Goal: Information Seeking & Learning: Find specific page/section

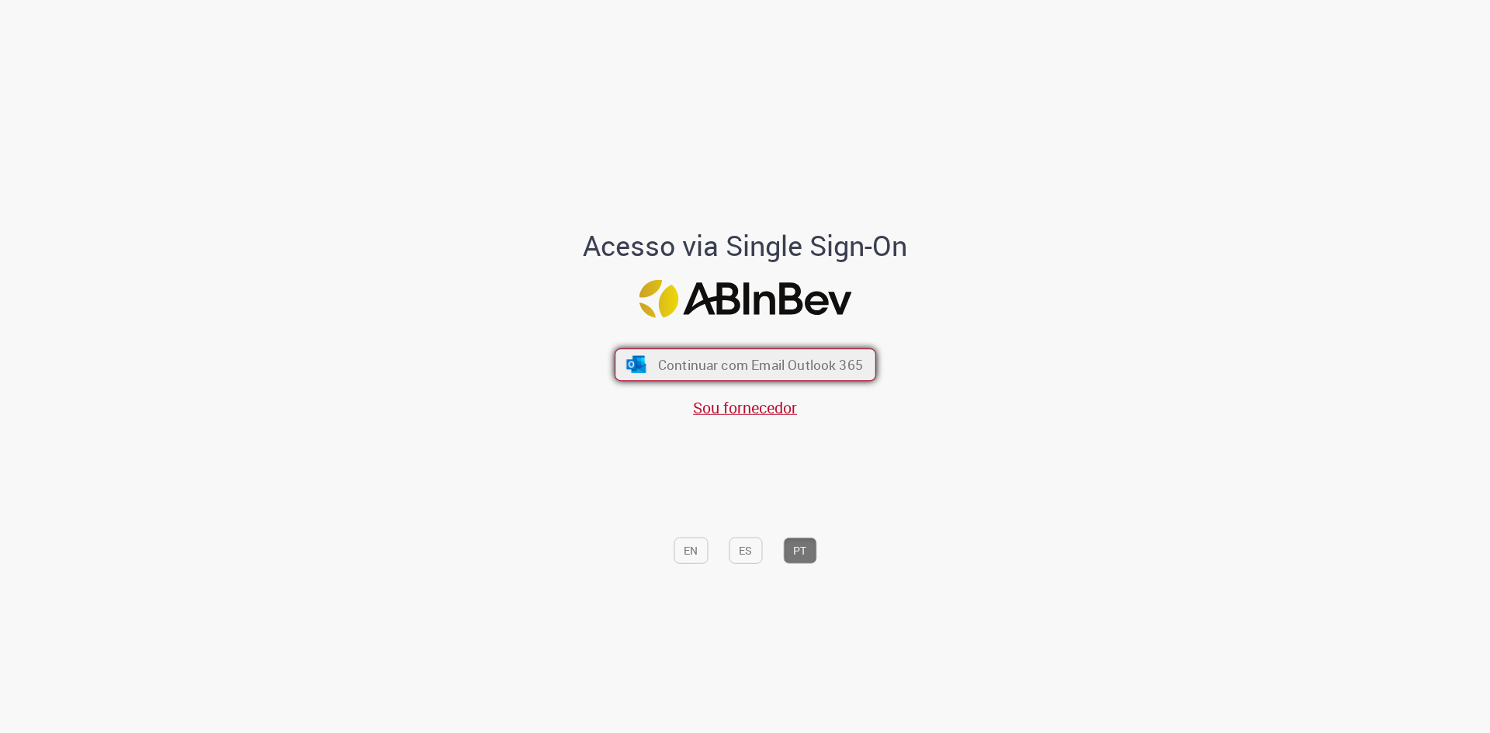
click at [756, 364] on span "Continuar com Email Outlook 365" at bounding box center [759, 365] width 205 height 18
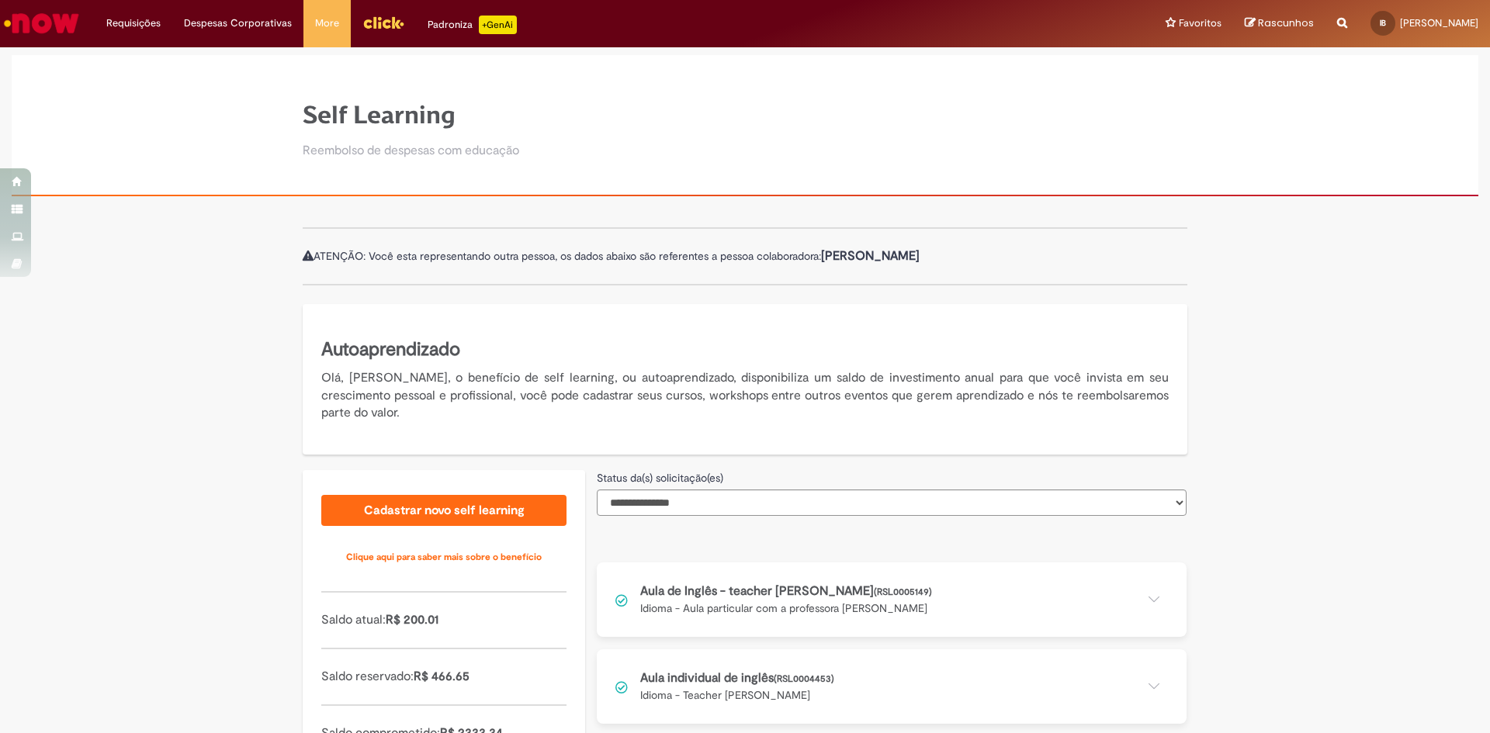
scroll to position [104, 0]
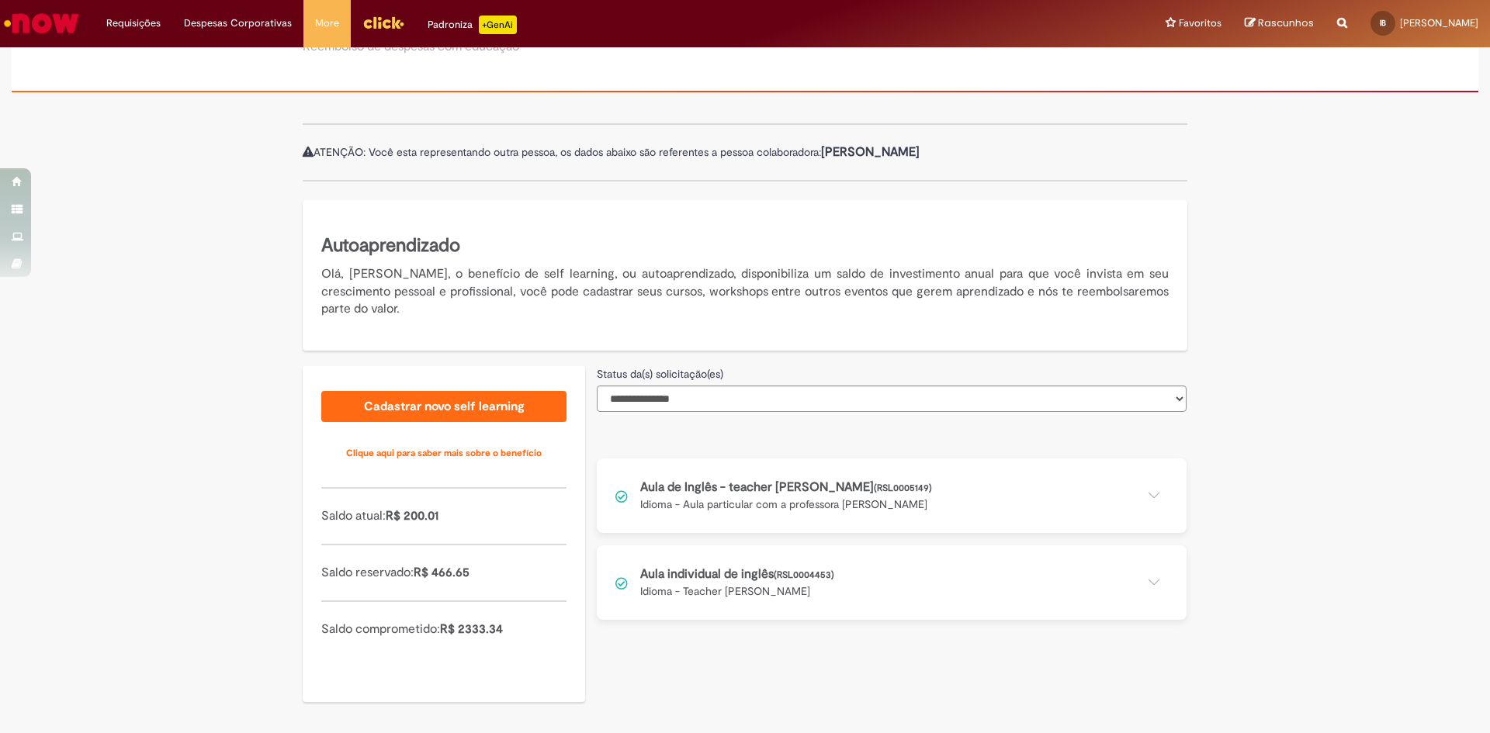
click at [801, 510] on button at bounding box center [892, 495] width 590 height 74
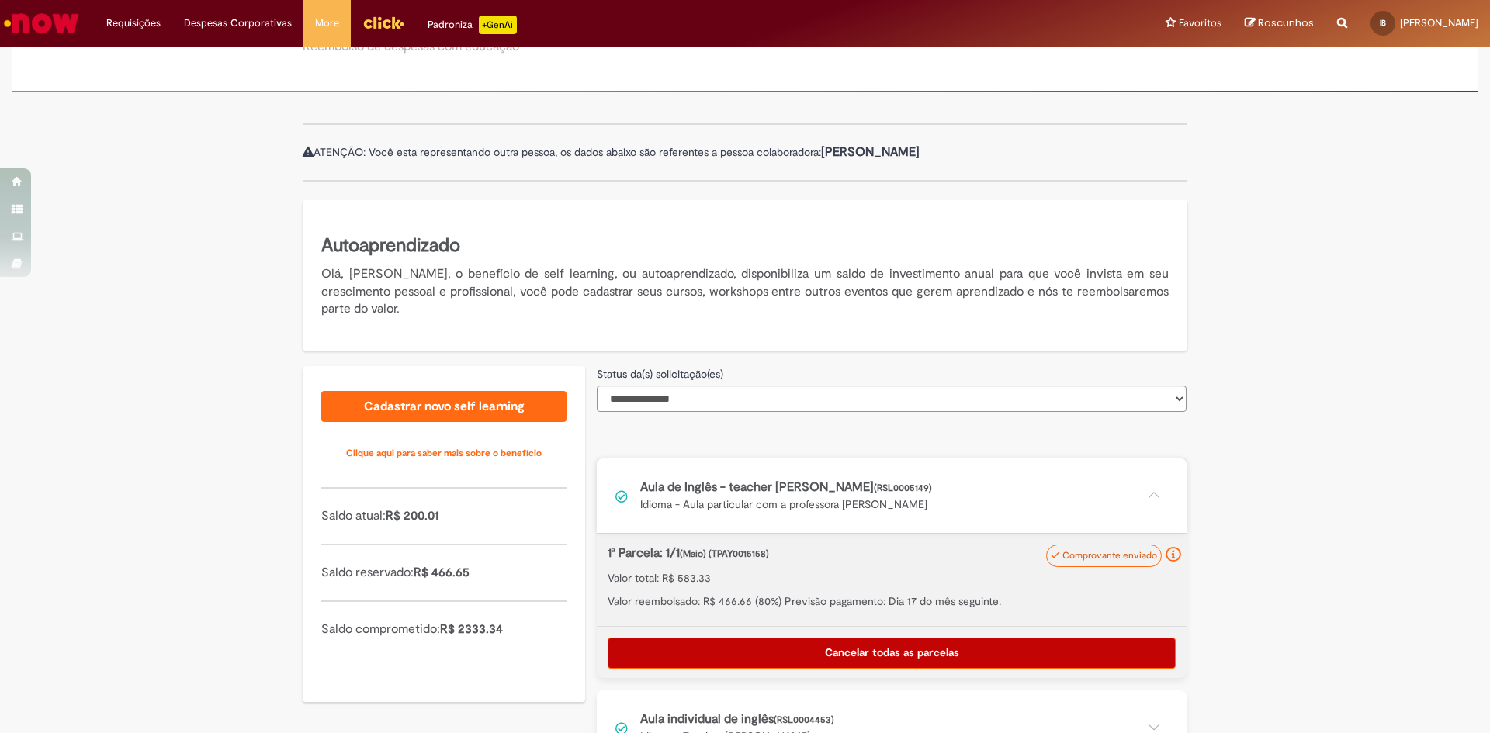
click at [947, 494] on button at bounding box center [892, 495] width 590 height 74
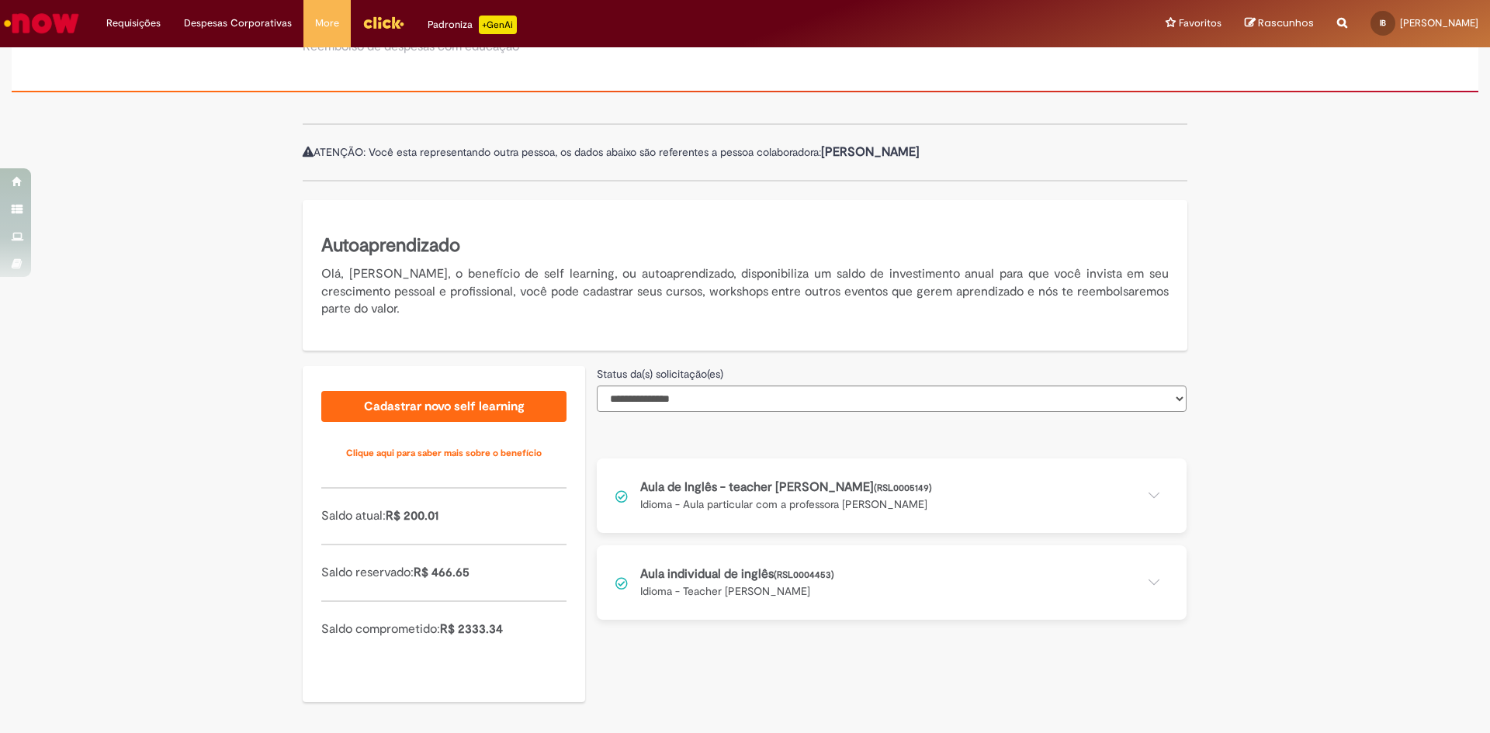
click at [951, 571] on button at bounding box center [892, 582] width 590 height 74
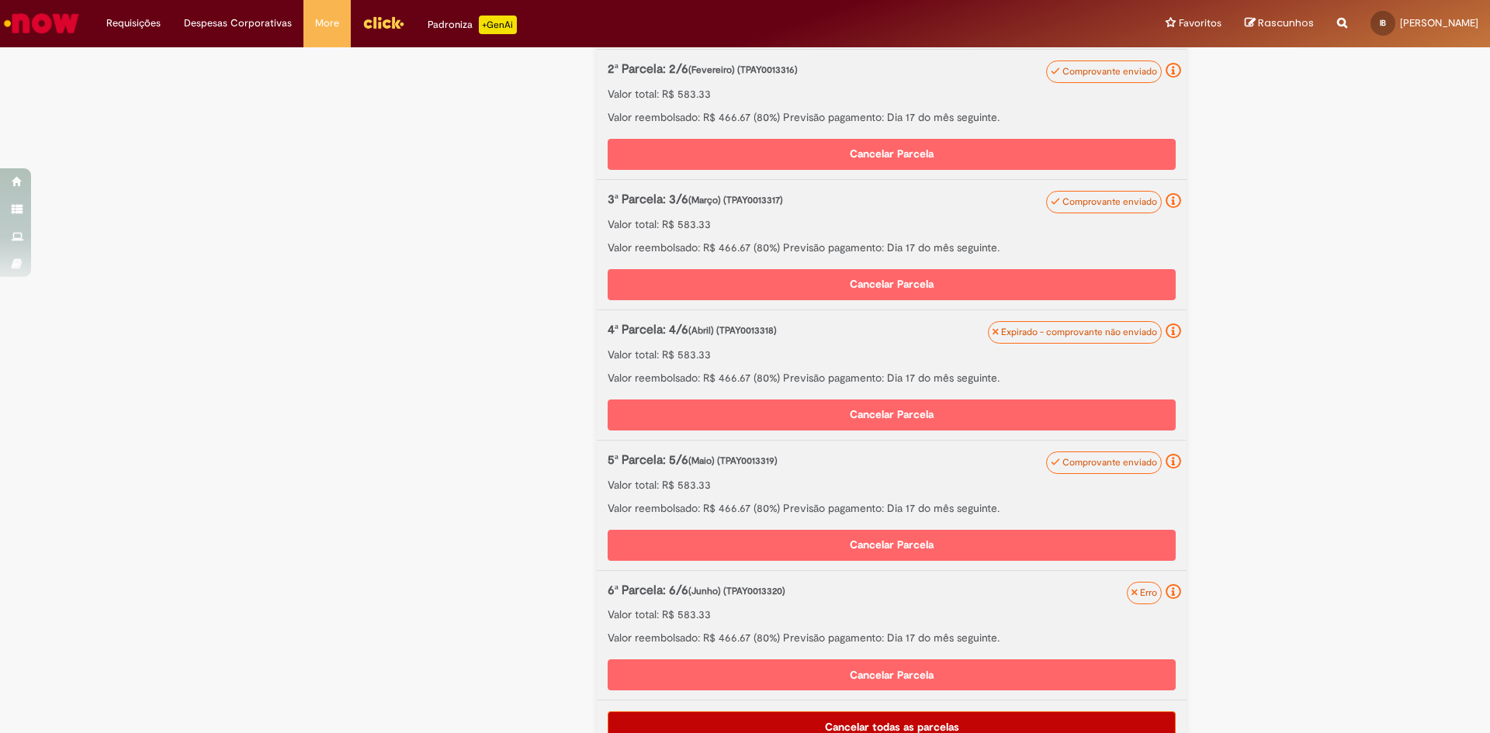
scroll to position [799, 0]
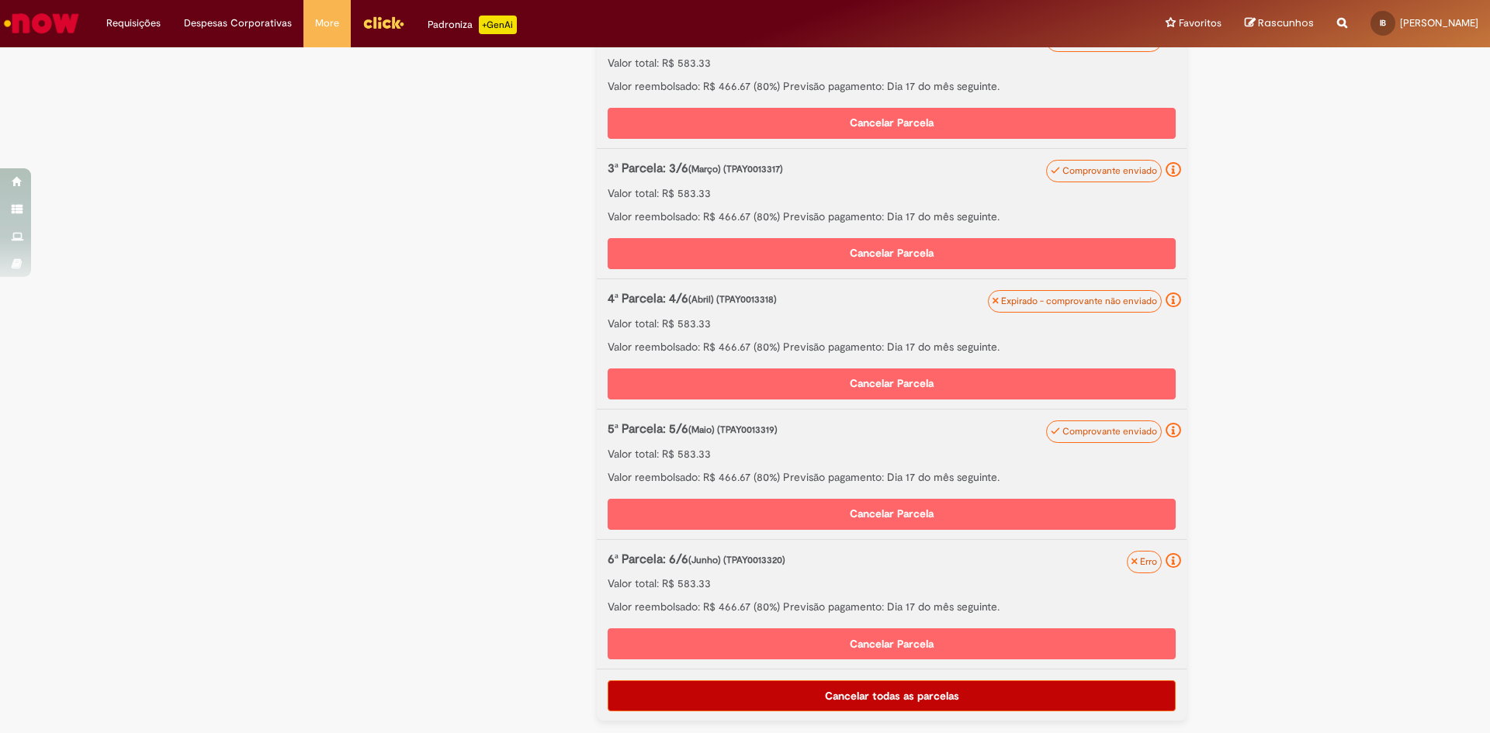
click at [1336, 623] on div "**********" at bounding box center [745, 72] width 1490 height 1324
click at [138, 22] on li "Requisições Exibir Todas as Solicitações" at bounding box center [134, 23] width 78 height 47
click at [123, 57] on link "Exibir Todas as Solicitações" at bounding box center [180, 62] width 171 height 17
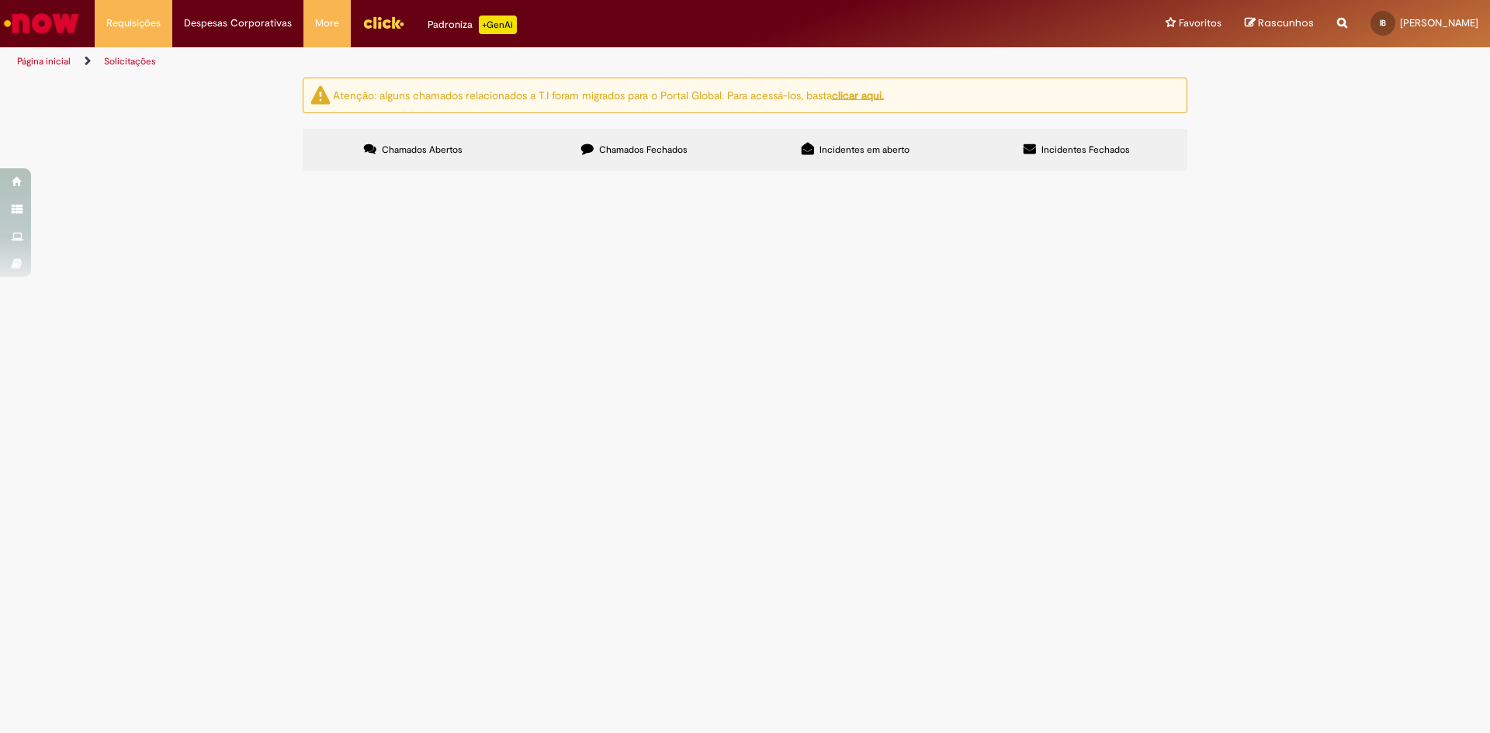
click at [36, 57] on link "Página inicial" at bounding box center [44, 61] width 54 height 12
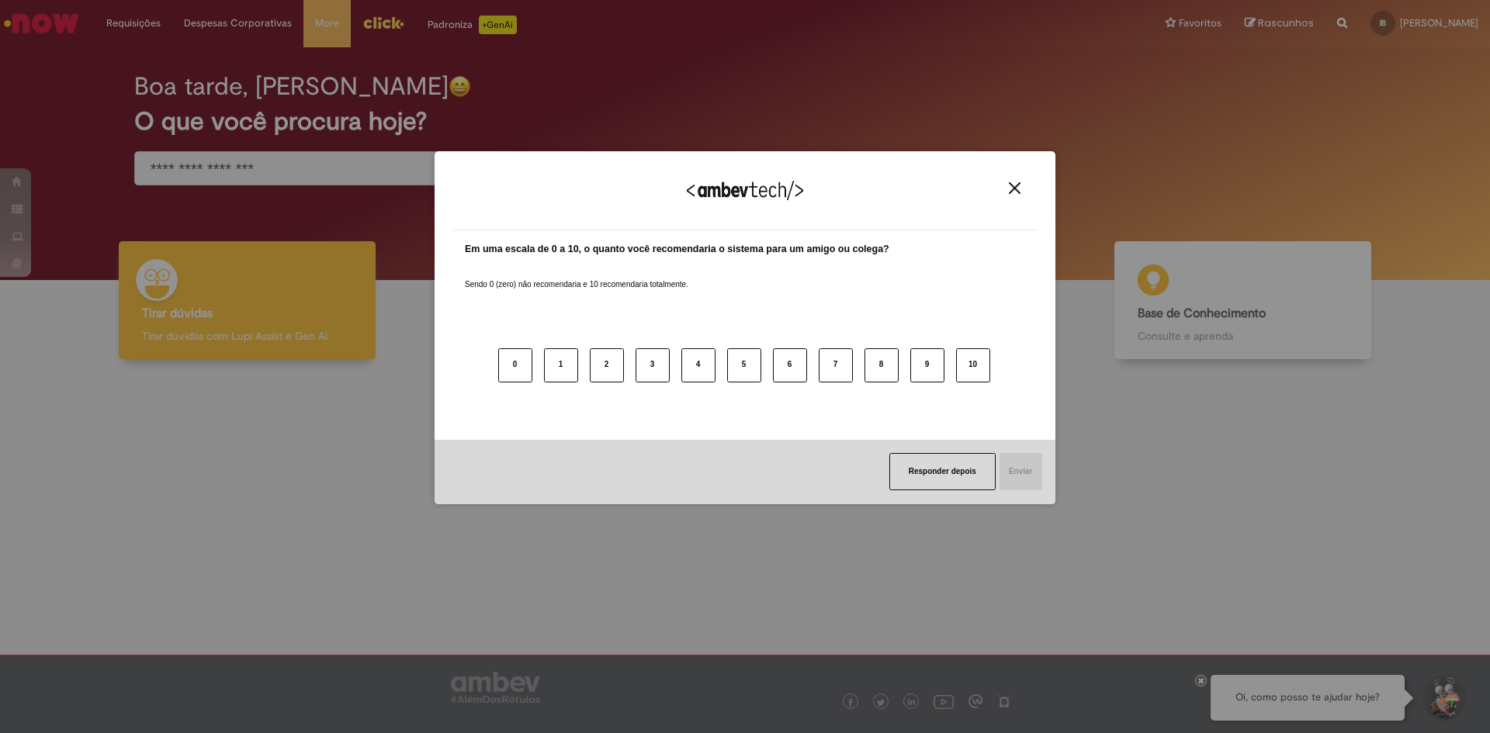
click at [1008, 188] on button "Close" at bounding box center [1014, 188] width 21 height 13
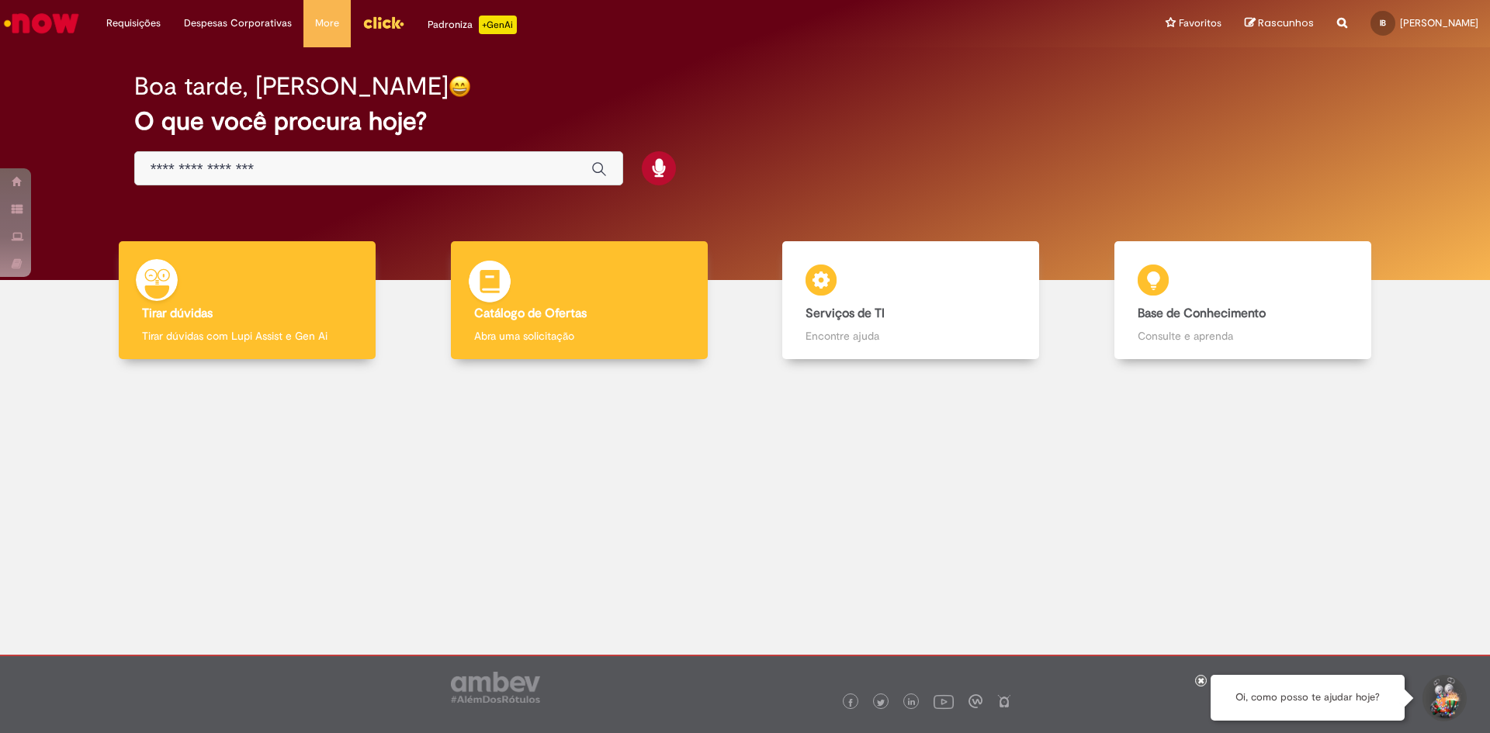
click at [589, 308] on h4 "Catálogo de Ofertas" at bounding box center [579, 314] width 210 height 14
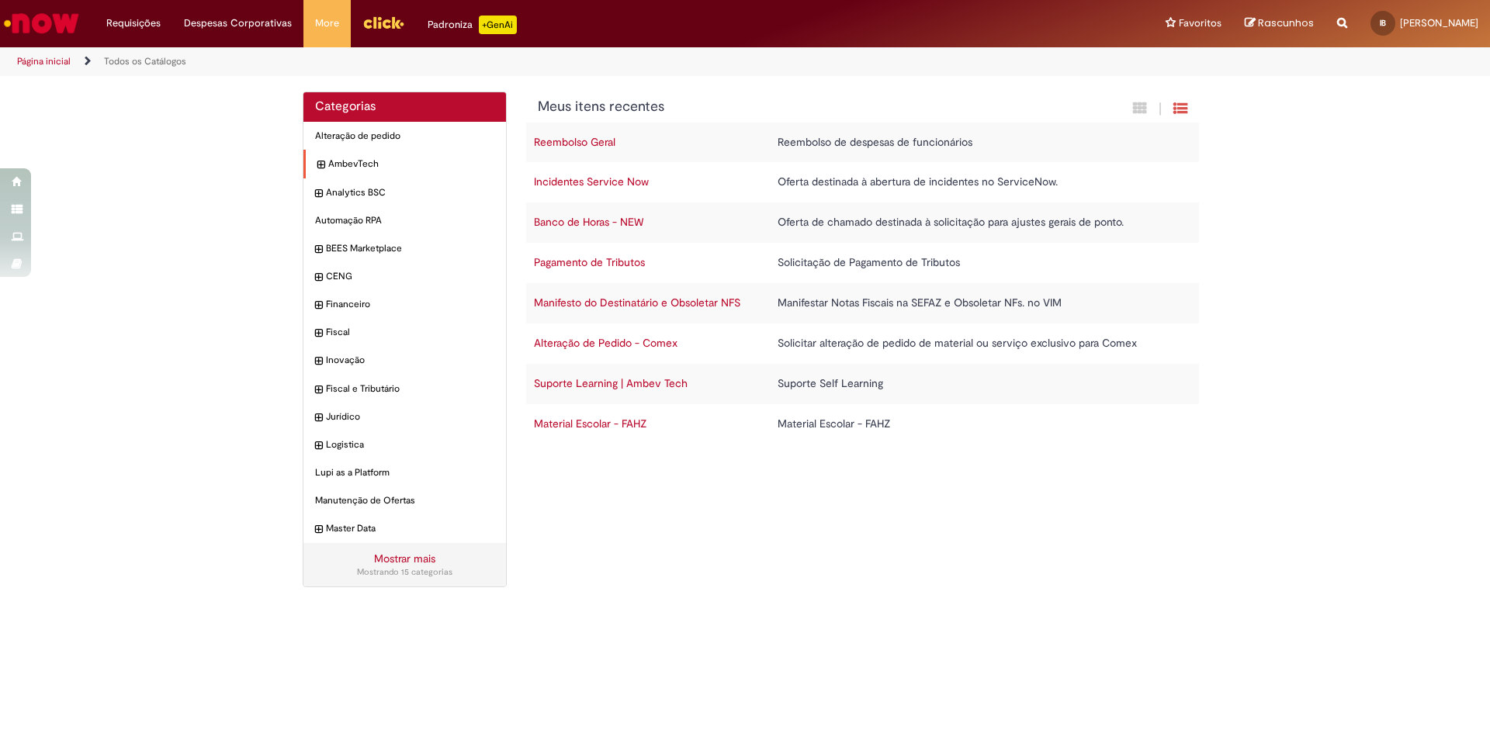
click at [320, 160] on icon "expandir categoria AmbevTech" at bounding box center [320, 165] width 7 height 16
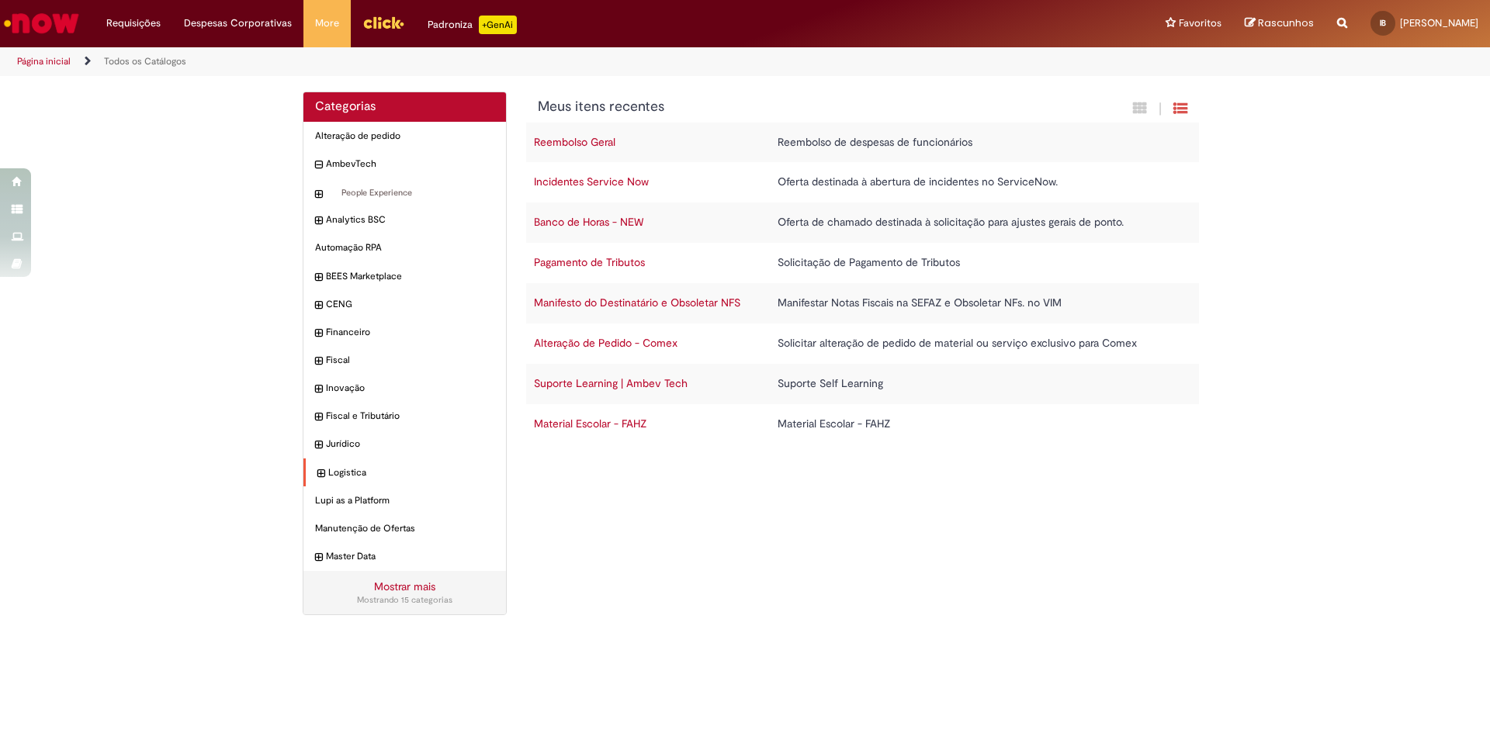
click at [321, 475] on icon "expandir categoria Logistica" at bounding box center [320, 474] width 7 height 16
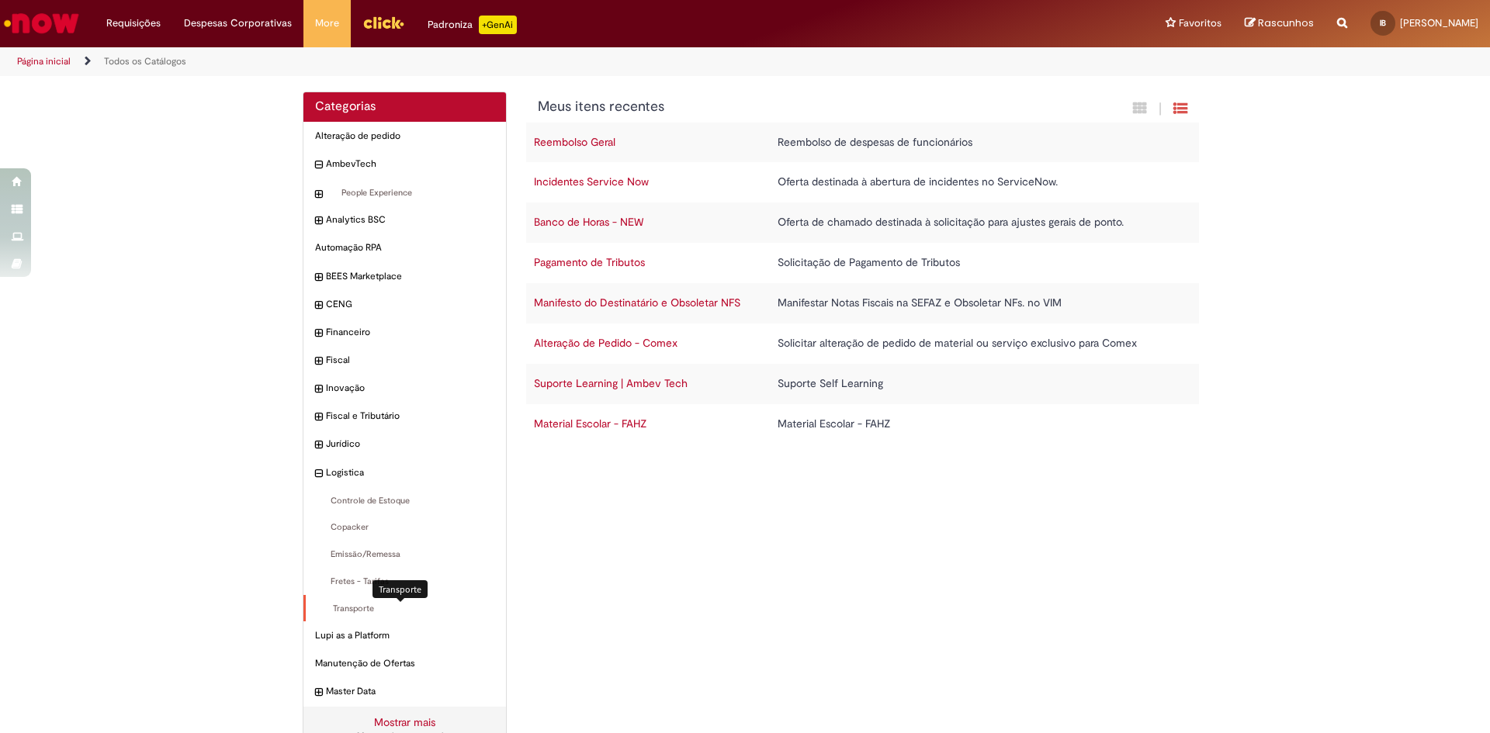
click at [330, 606] on span "Transporte Itens" at bounding box center [405, 609] width 177 height 12
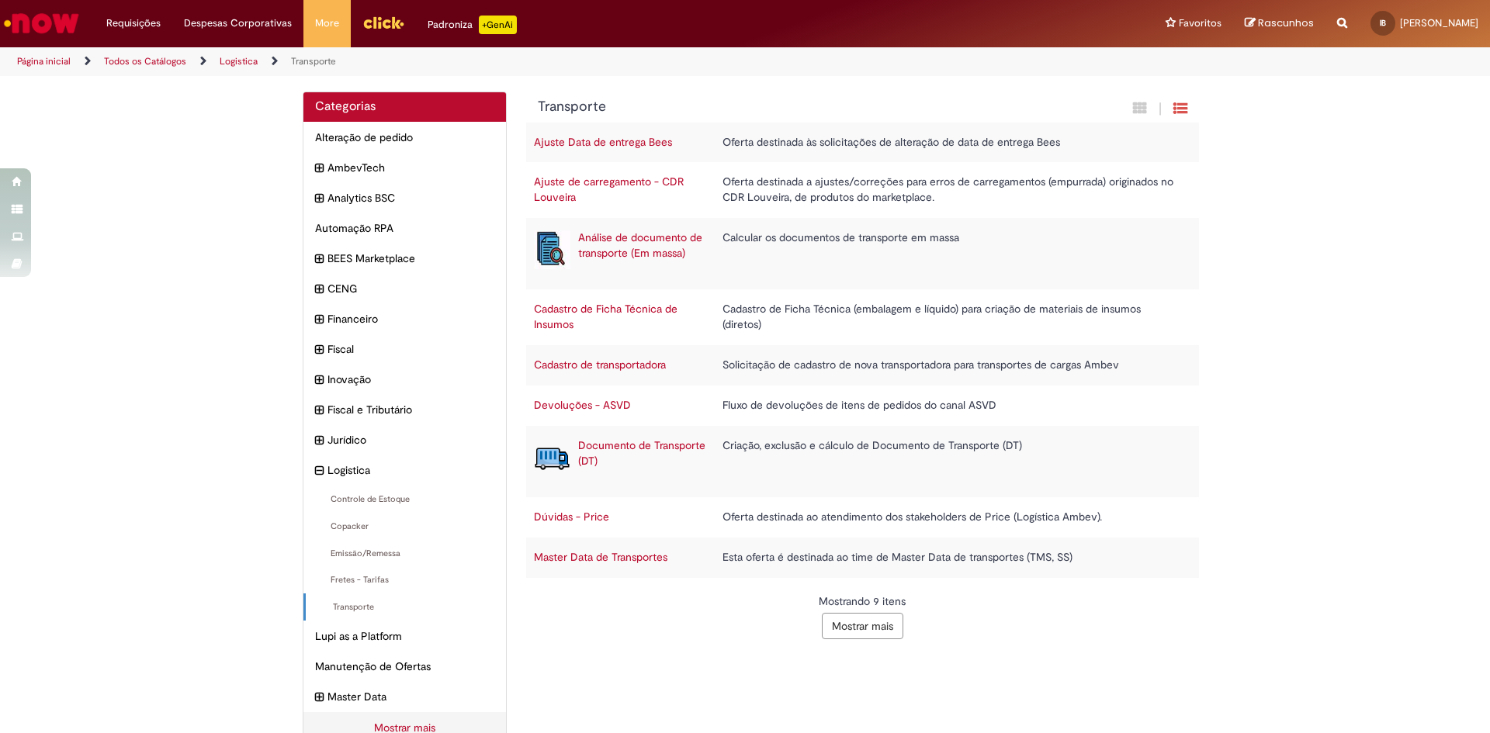
click at [1337, 26] on icon "Search from all sources" at bounding box center [1342, 14] width 10 height 28
click at [1282, 25] on input "text" at bounding box center [1310, 24] width 71 height 26
type input "**"
click button "Pesquisar" at bounding box center [1261, 24] width 30 height 26
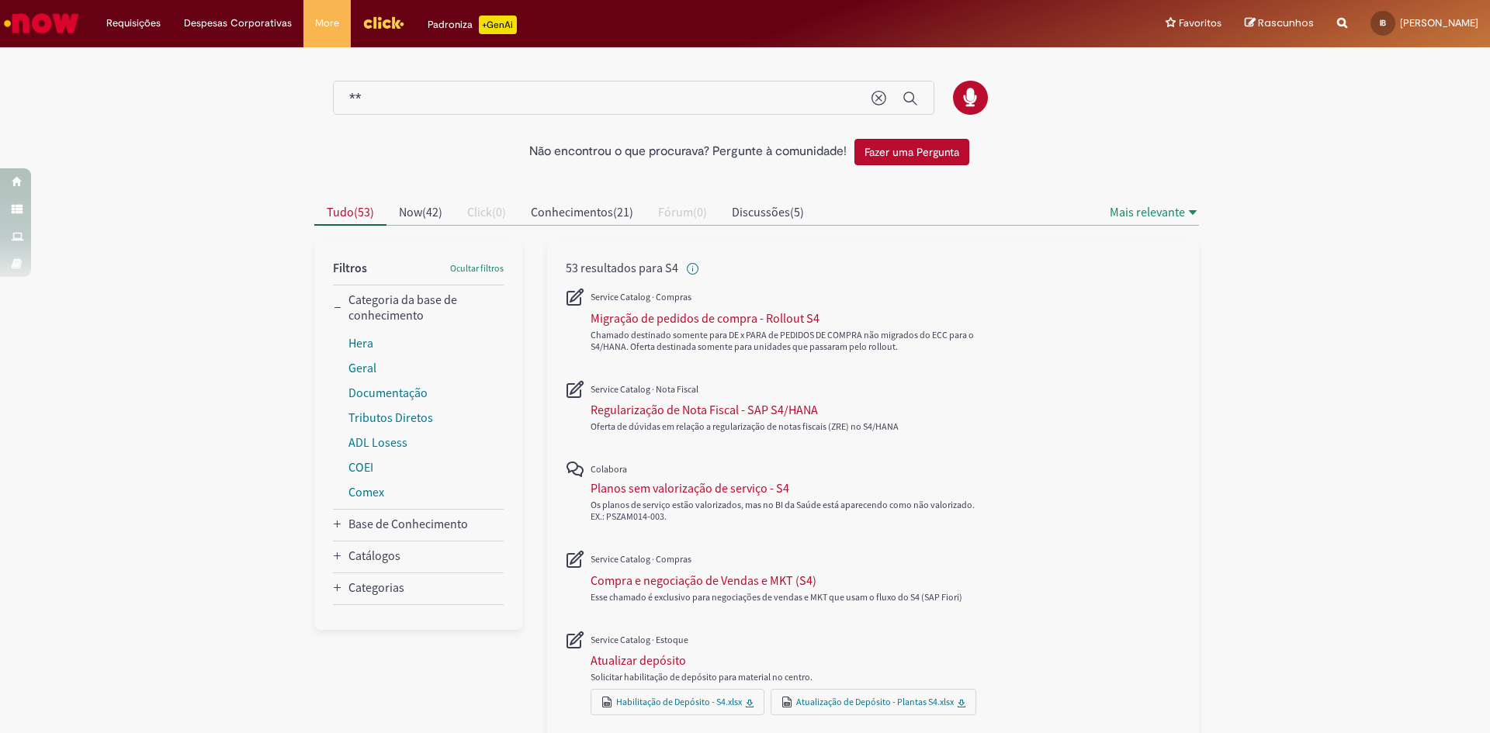
click at [349, 92] on input "**" at bounding box center [602, 99] width 507 height 18
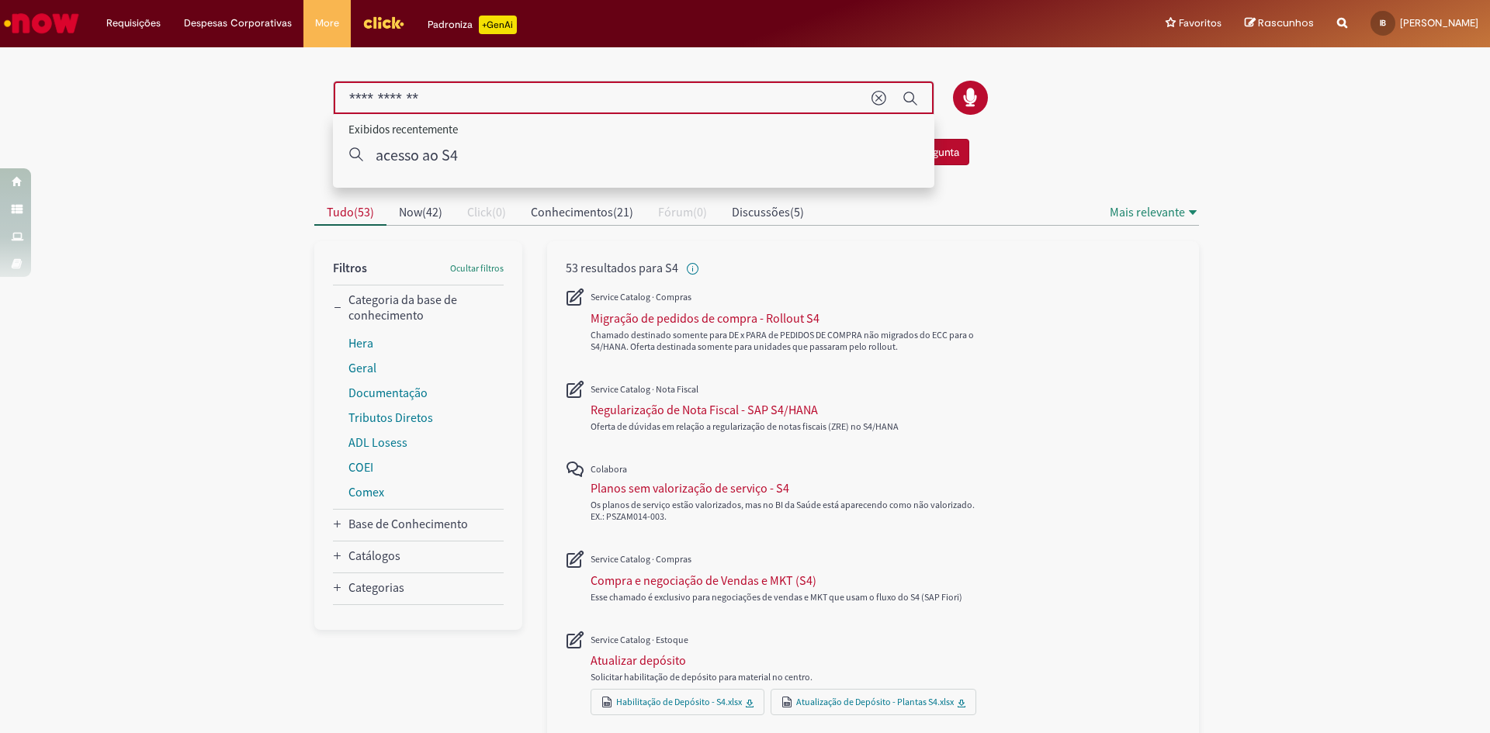
type input "**********"
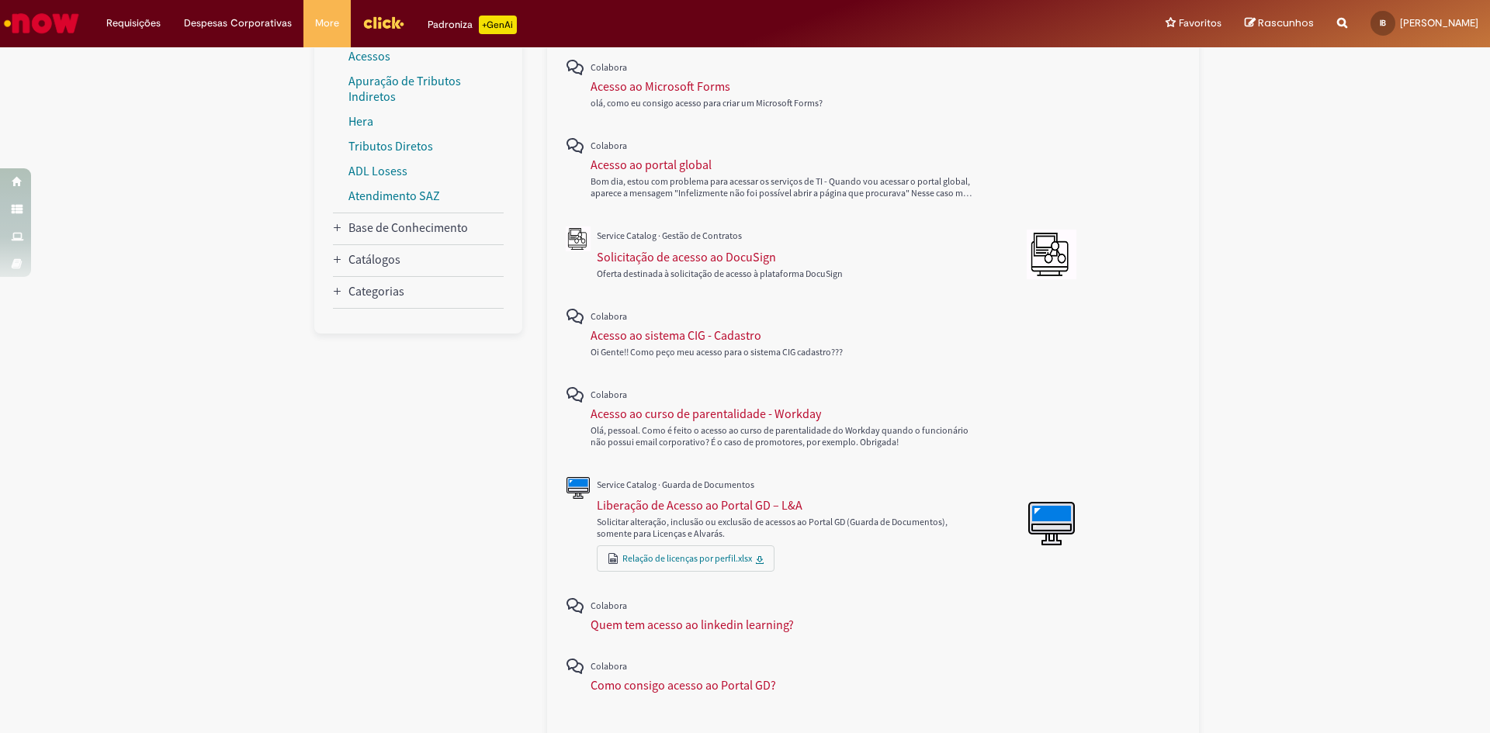
scroll to position [445, 0]
